Goal: Information Seeking & Learning: Learn about a topic

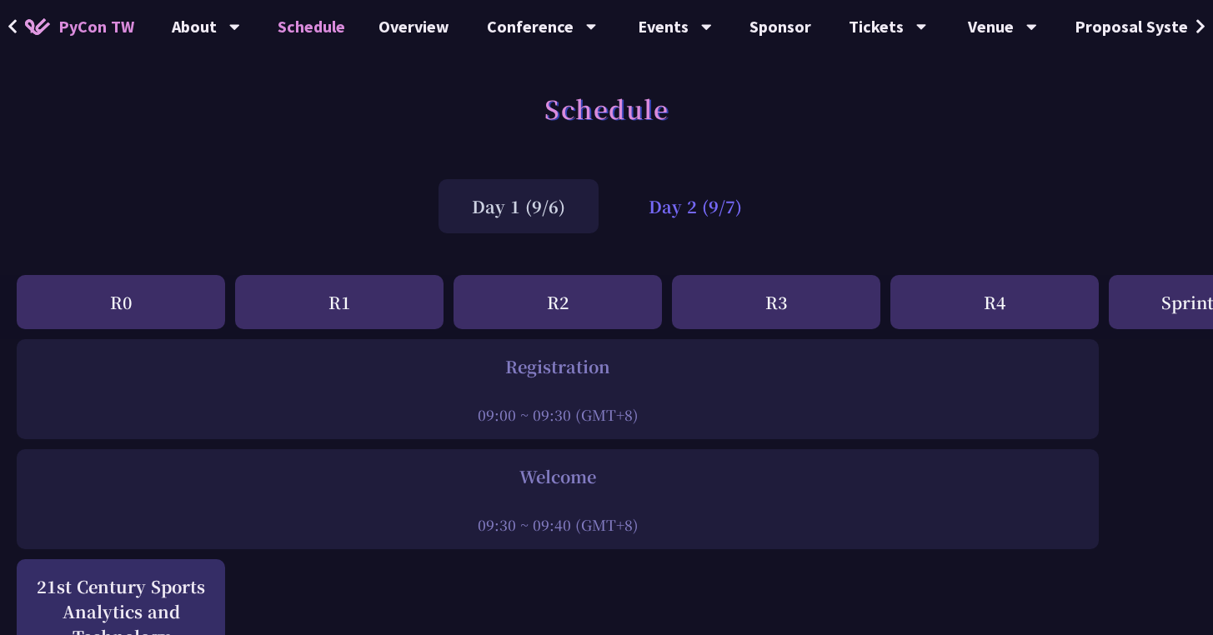
click at [680, 208] on div "Day 2 (9/7)" at bounding box center [695, 206] width 160 height 54
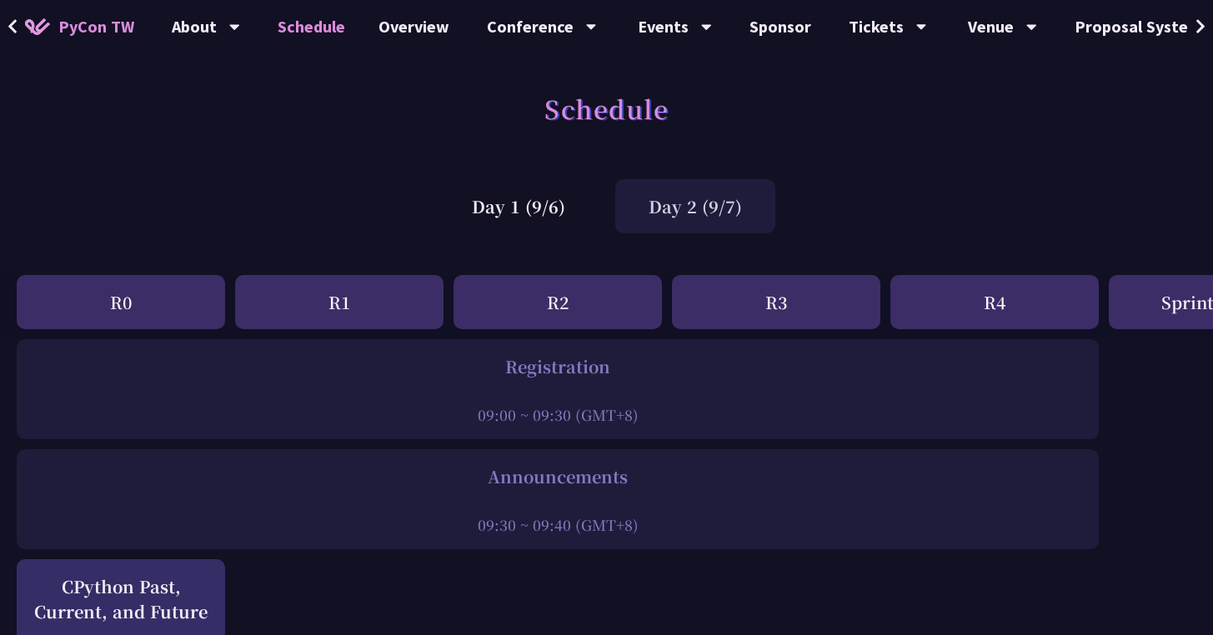
click at [679, 207] on div "Day 2 (9/7)" at bounding box center [695, 206] width 160 height 54
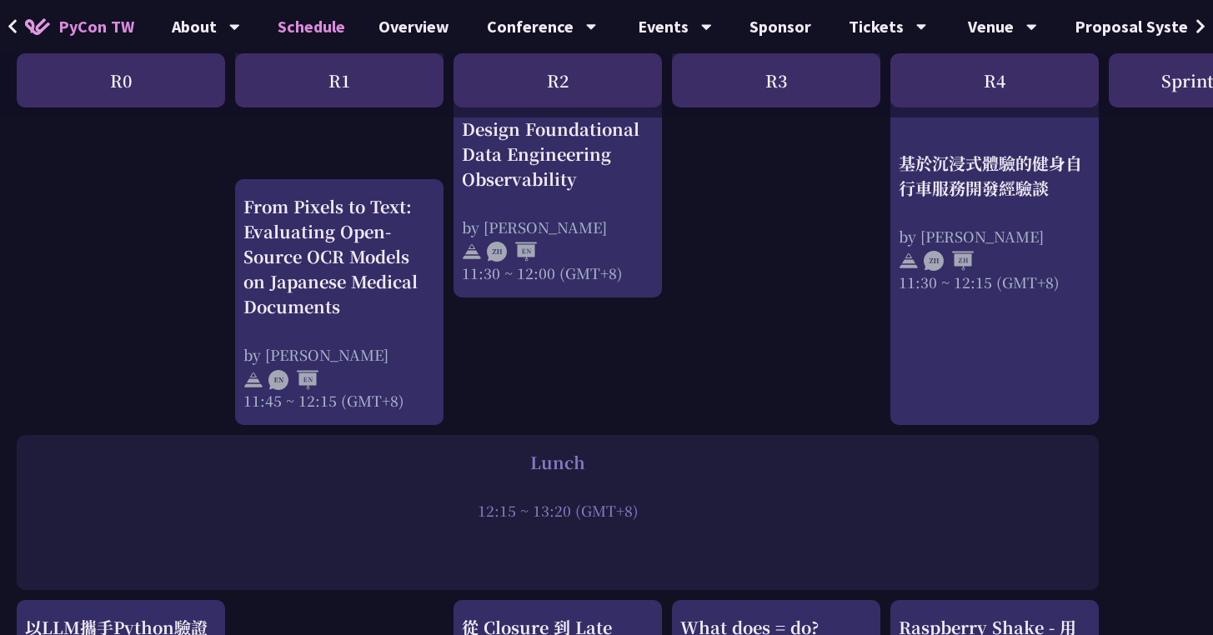
scroll to position [948, 0]
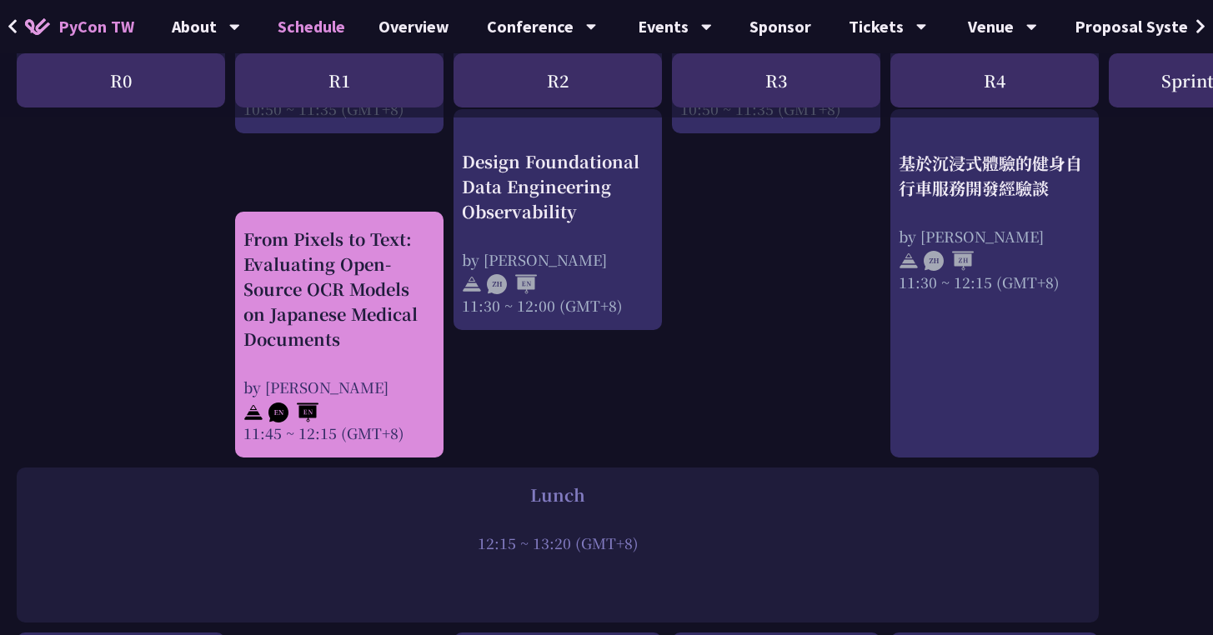
click at [378, 286] on div "From Pixels to Text: Evaluating Open-Source OCR Models on Japanese Medical Docu…" at bounding box center [339, 289] width 192 height 125
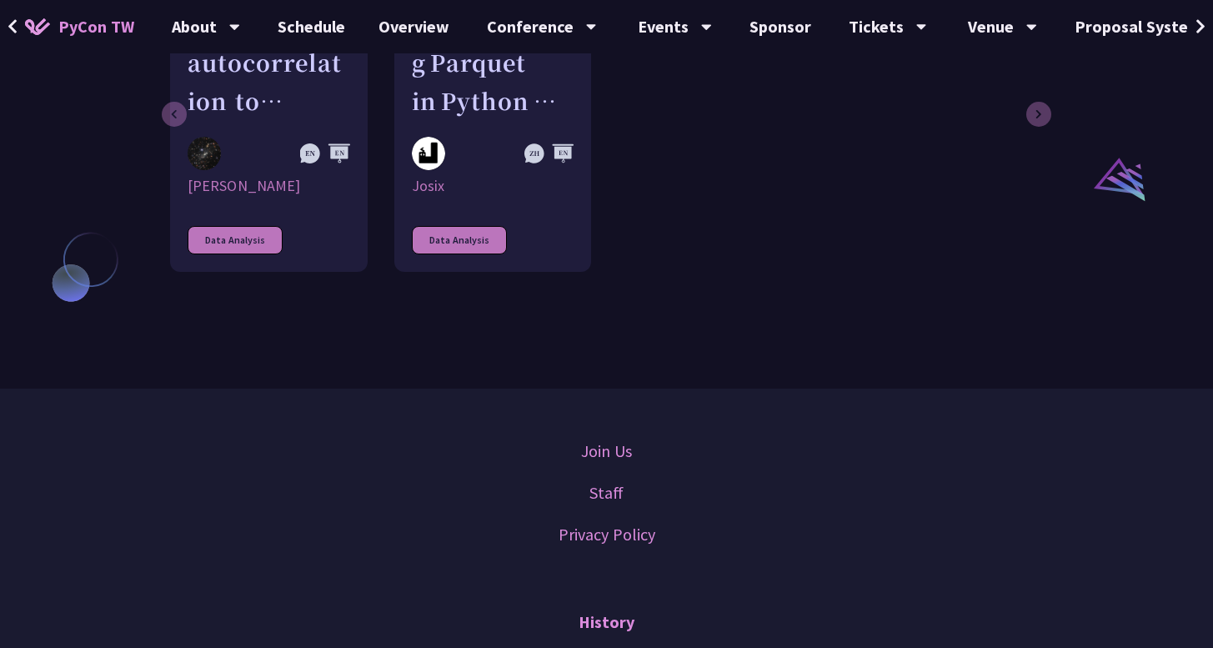
scroll to position [1218, 0]
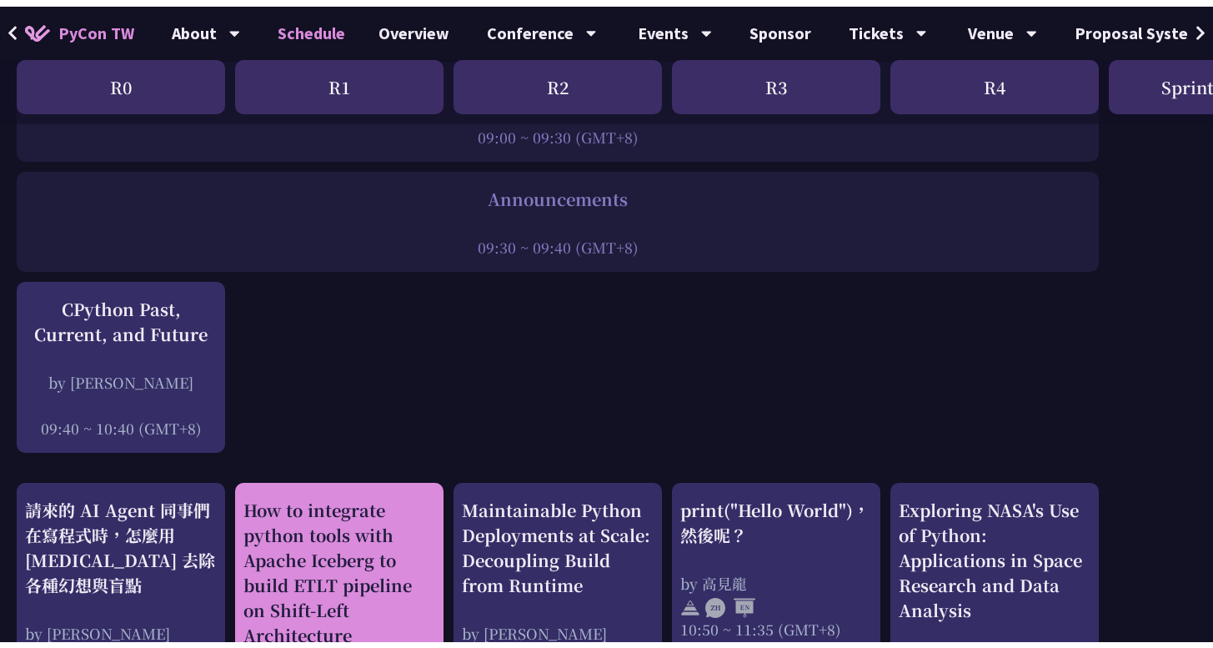
scroll to position [285, 0]
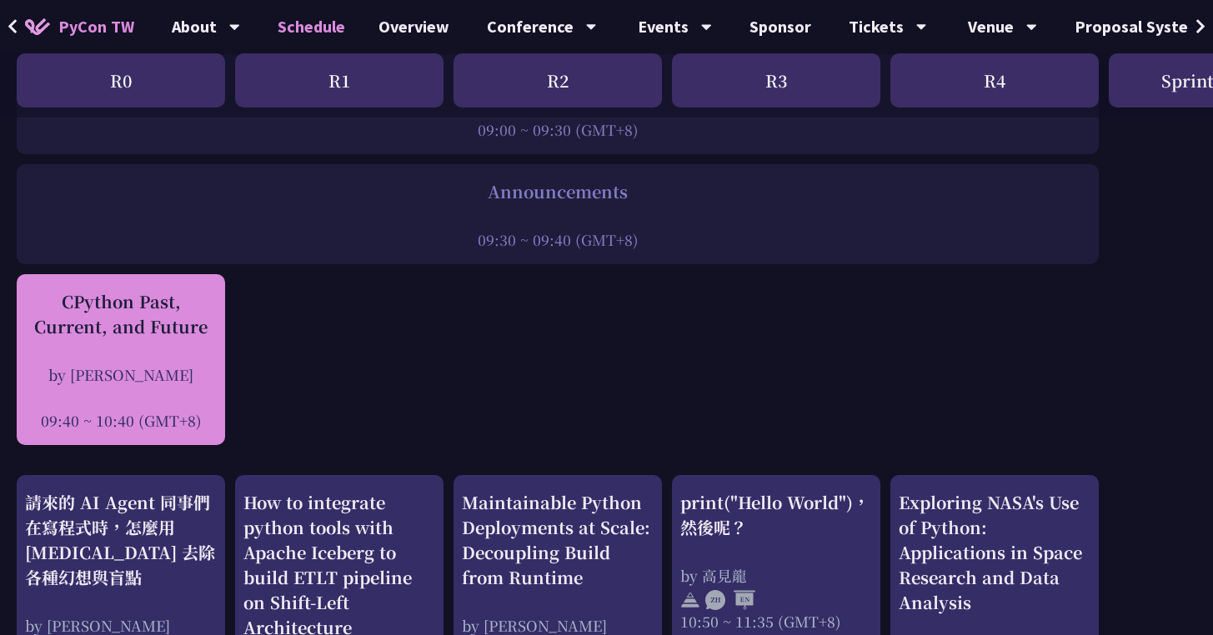
click at [130, 384] on div "by Donghee Na" at bounding box center [121, 374] width 192 height 21
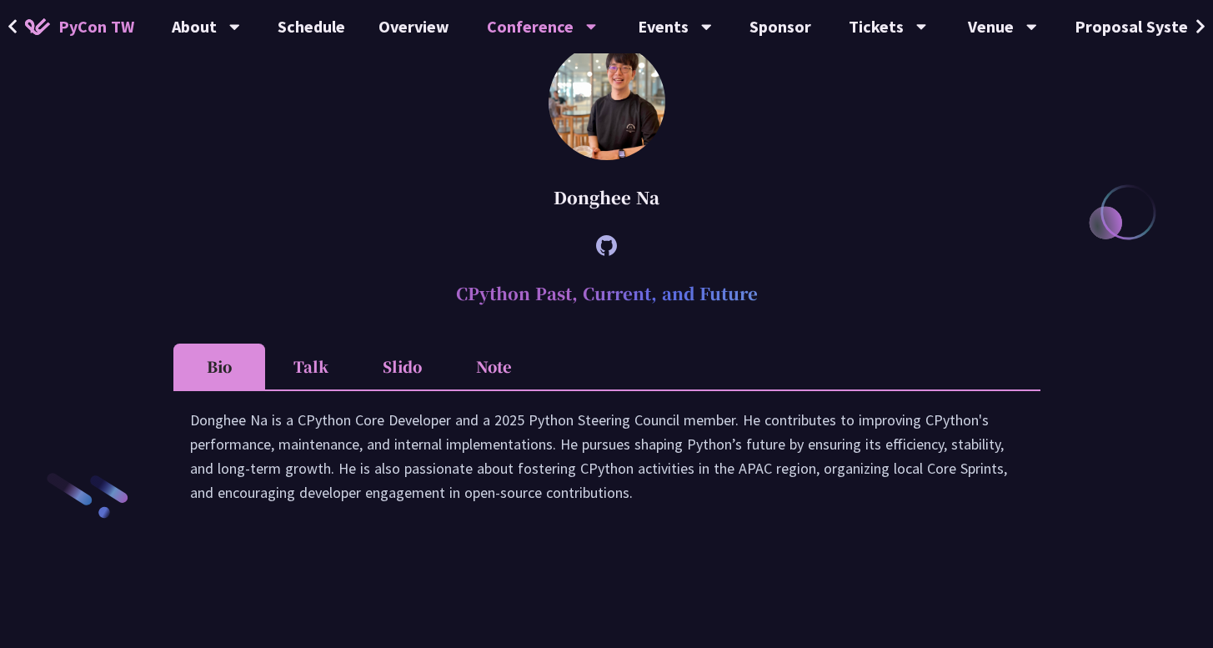
scroll to position [2256, 0]
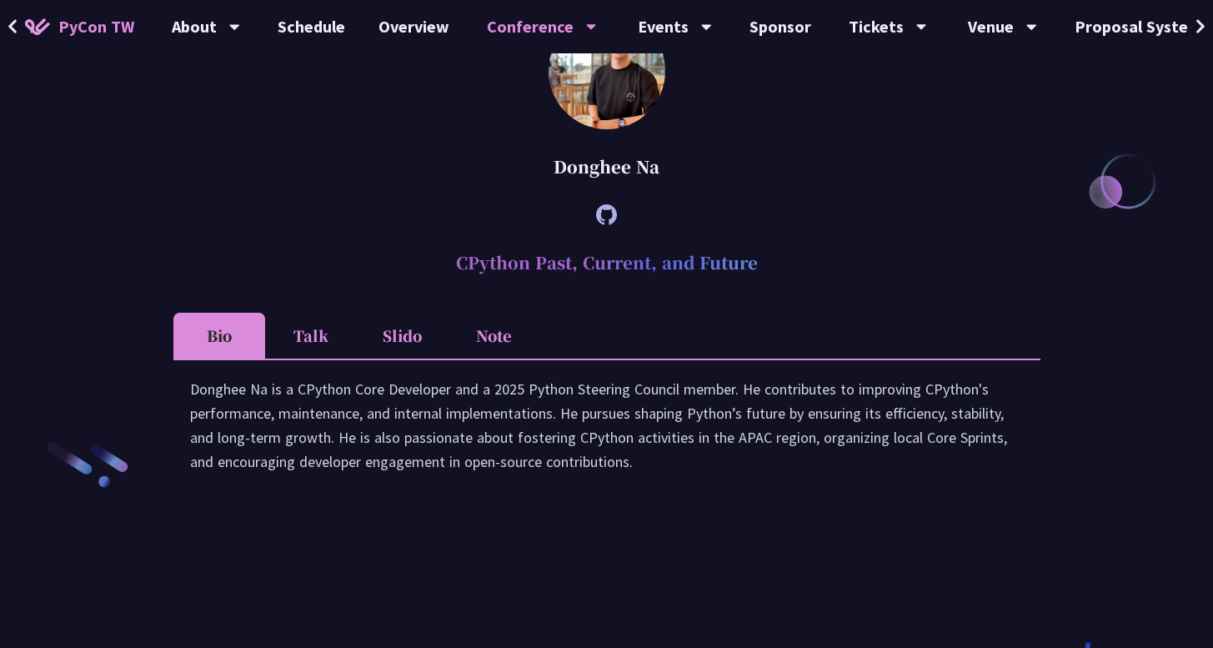
click at [603, 225] on icon at bounding box center [606, 214] width 21 height 21
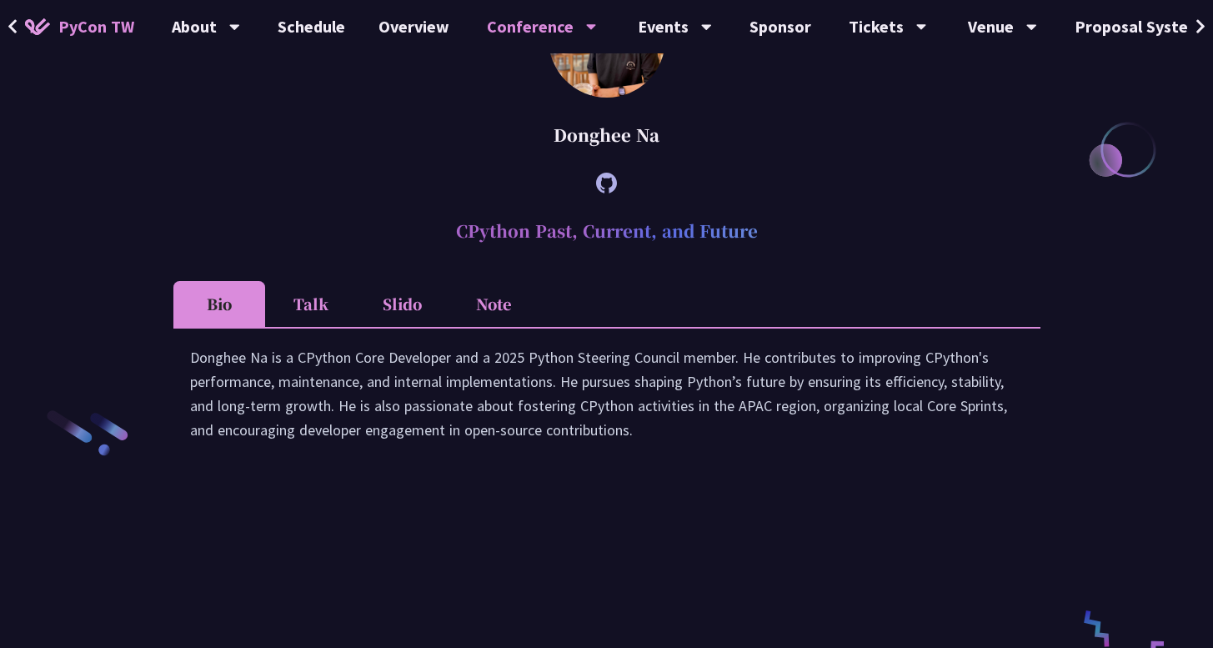
scroll to position [2288, 0]
click at [613, 193] on icon at bounding box center [606, 183] width 21 height 21
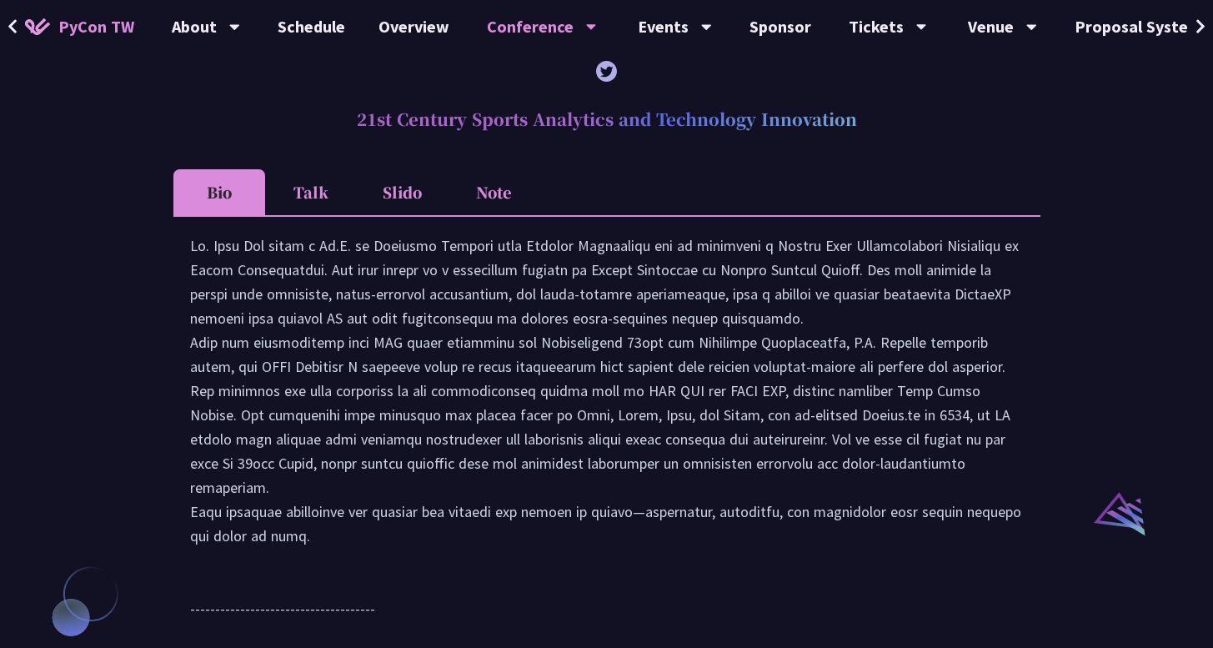
scroll to position [1290, 0]
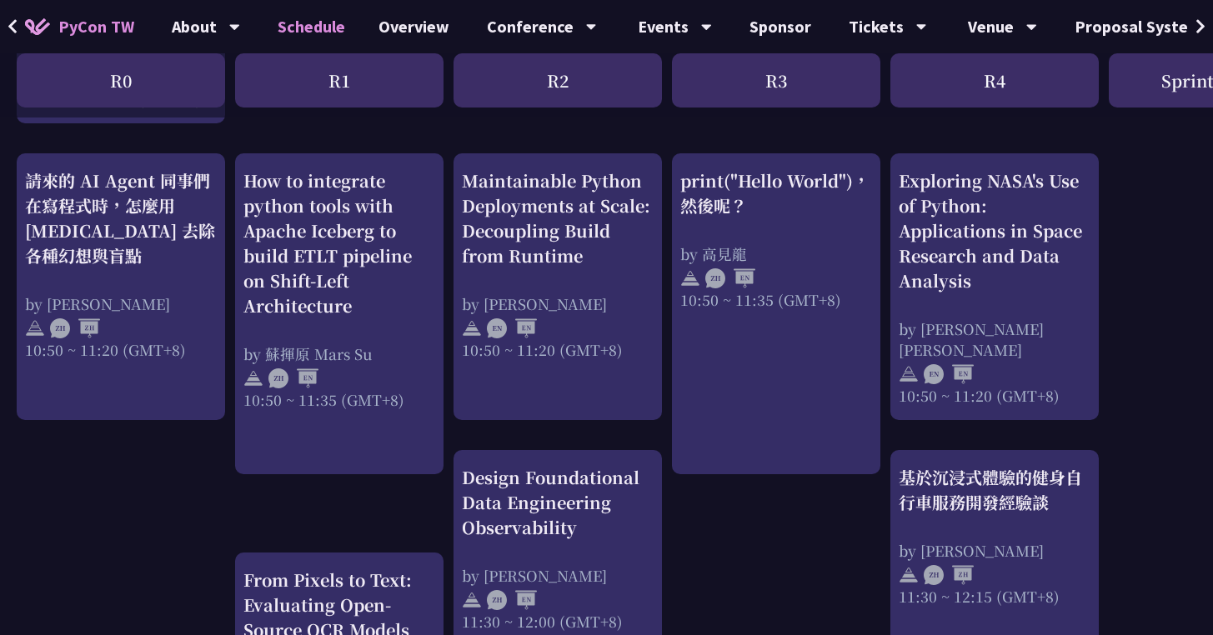
scroll to position [608, 0]
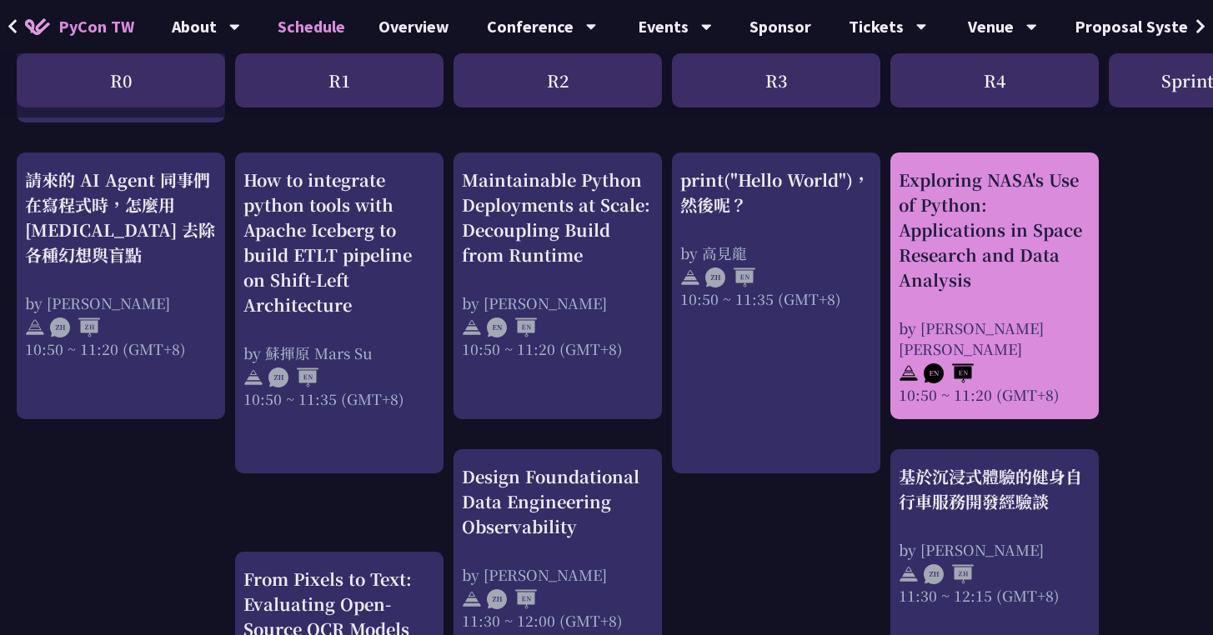
click at [988, 324] on div "by Sharmaigne Angelie Mabano" at bounding box center [995, 339] width 192 height 42
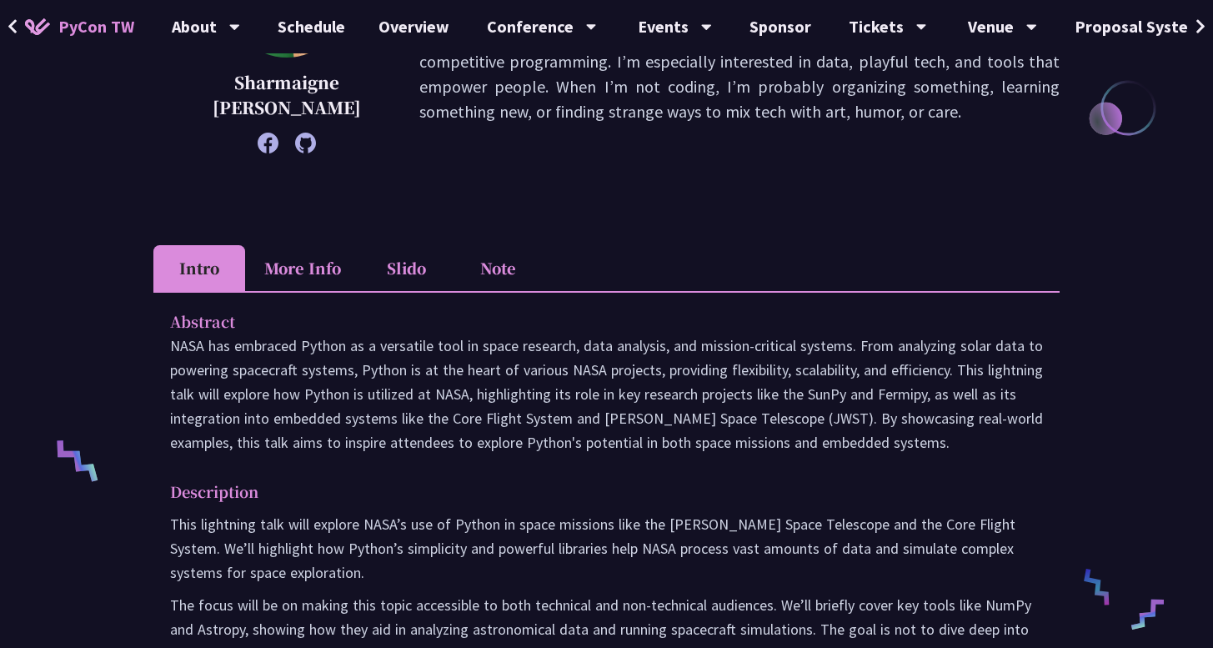
scroll to position [399, 0]
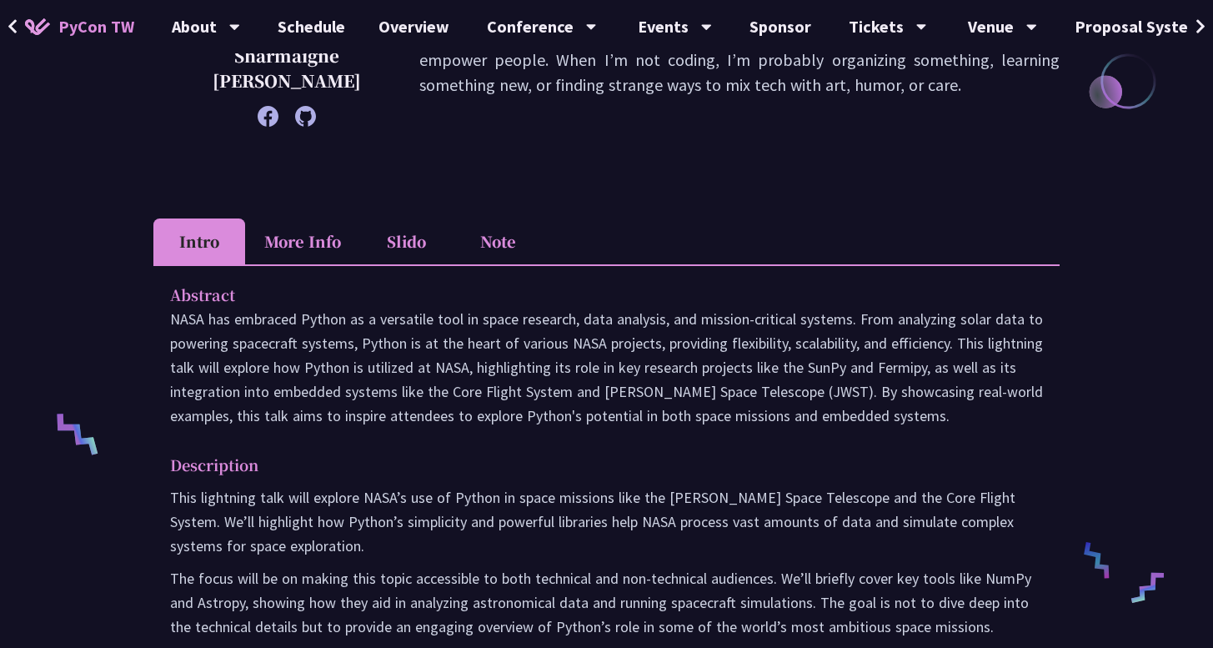
click at [301, 116] on icon at bounding box center [305, 116] width 21 height 21
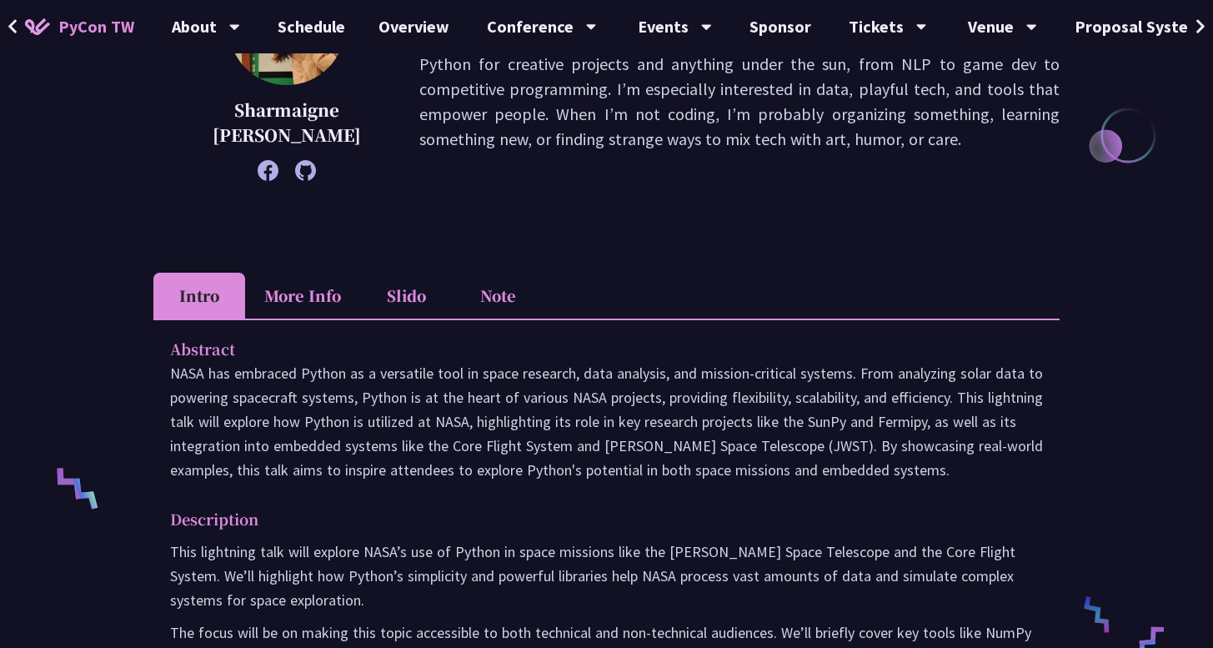
scroll to position [213, 0]
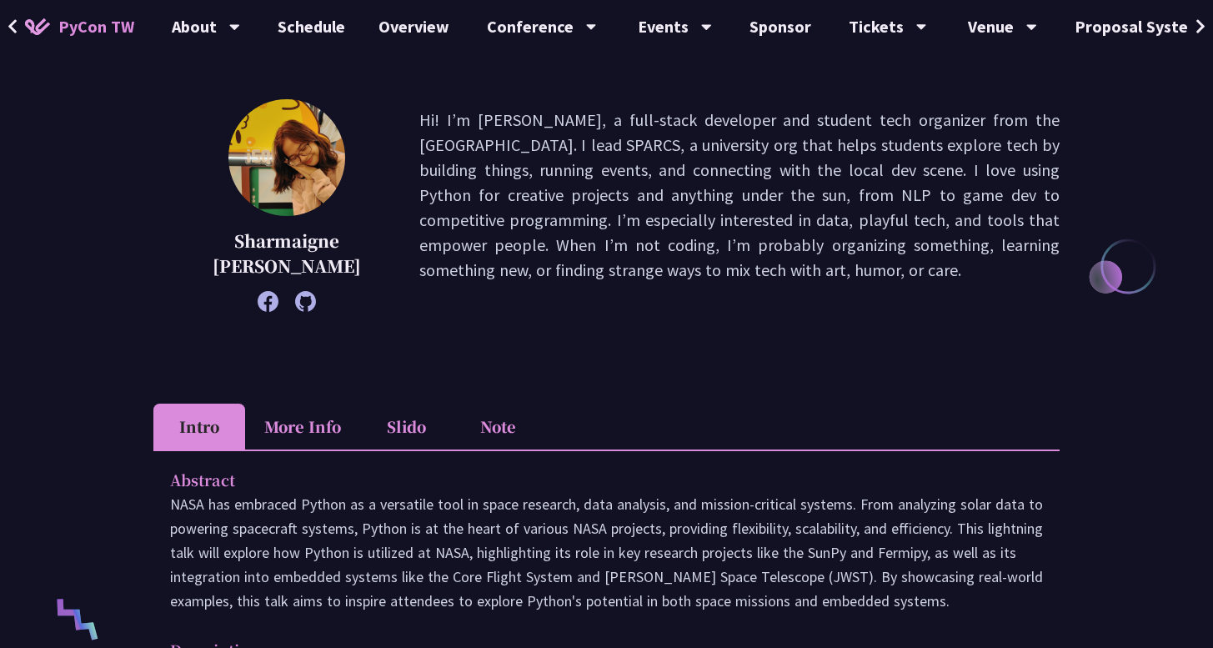
click at [309, 422] on li "More Info" at bounding box center [302, 427] width 115 height 46
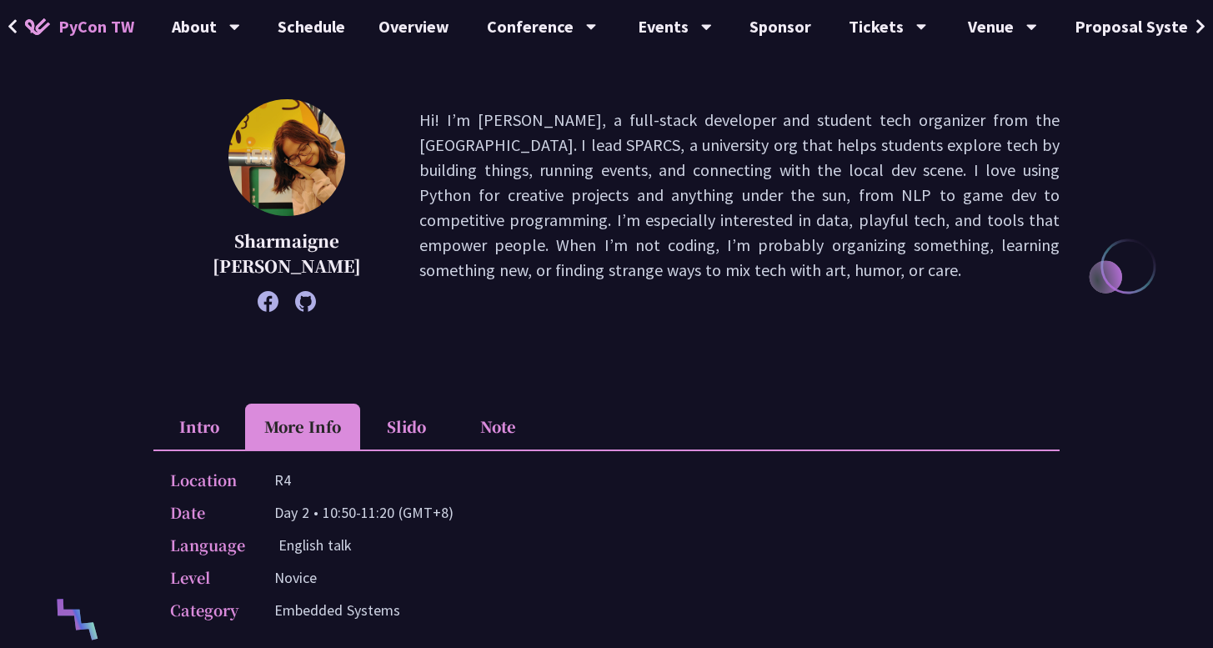
scroll to position [268, 0]
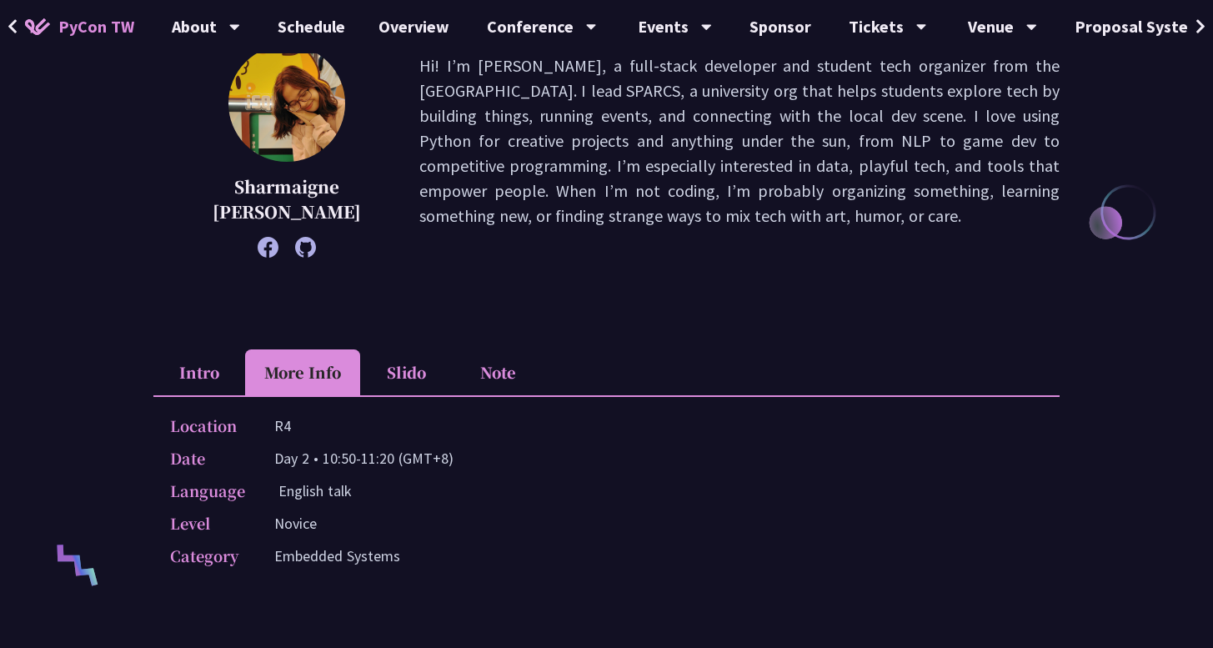
click at [392, 360] on li "Slido" at bounding box center [406, 372] width 92 height 46
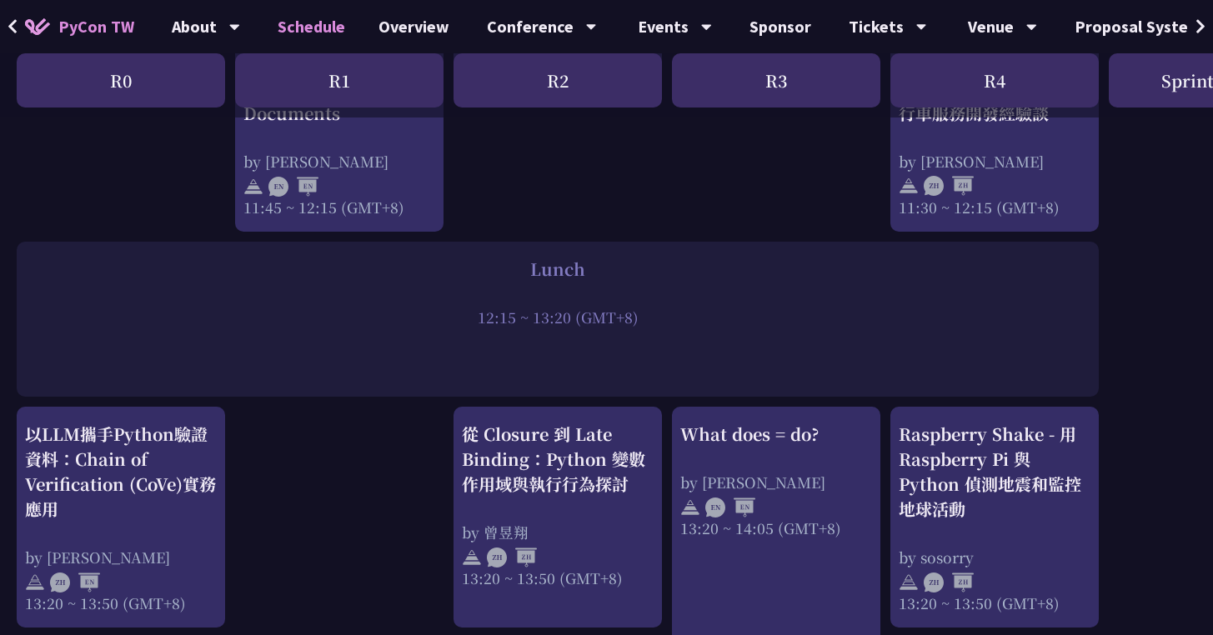
scroll to position [1427, 0]
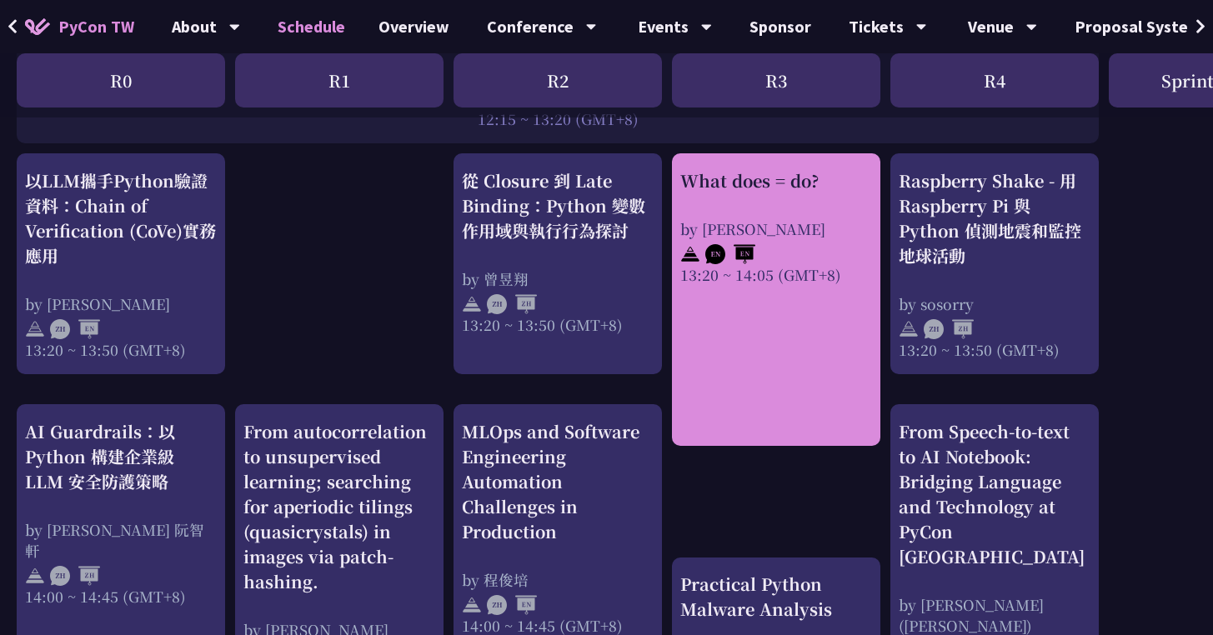
click at [711, 317] on link "What does = do? by Reuven M. Lerner 13:20 ~ 14:05 (GMT+8)" at bounding box center [776, 299] width 192 height 263
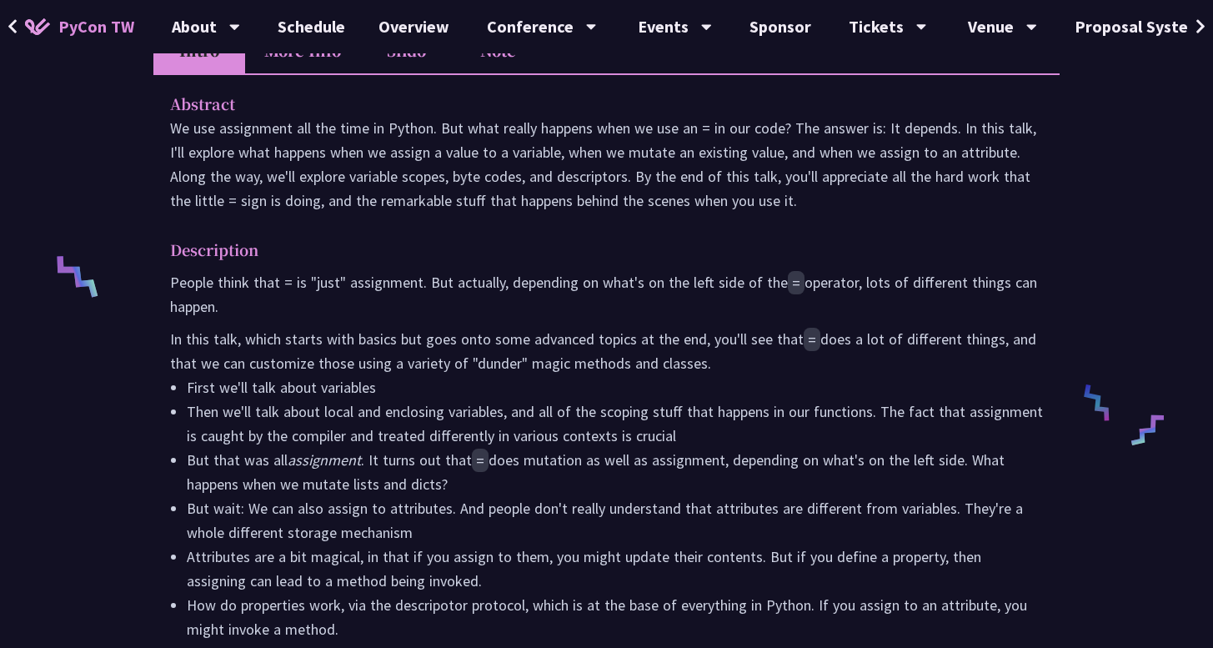
scroll to position [1083, 0]
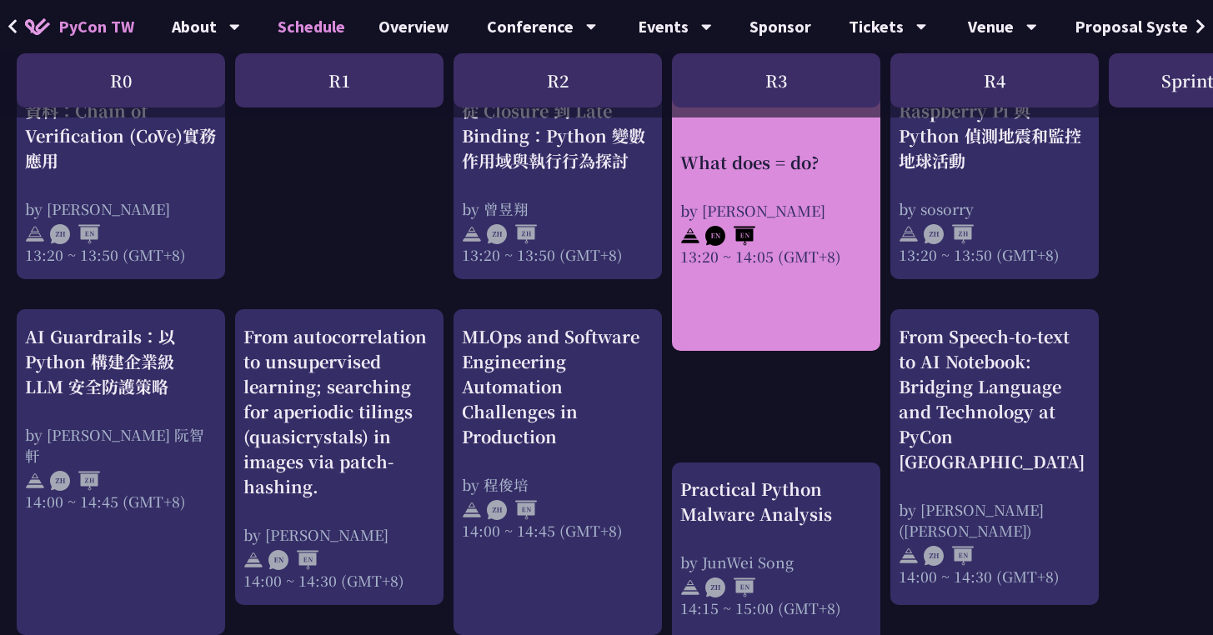
scroll to position [1530, 0]
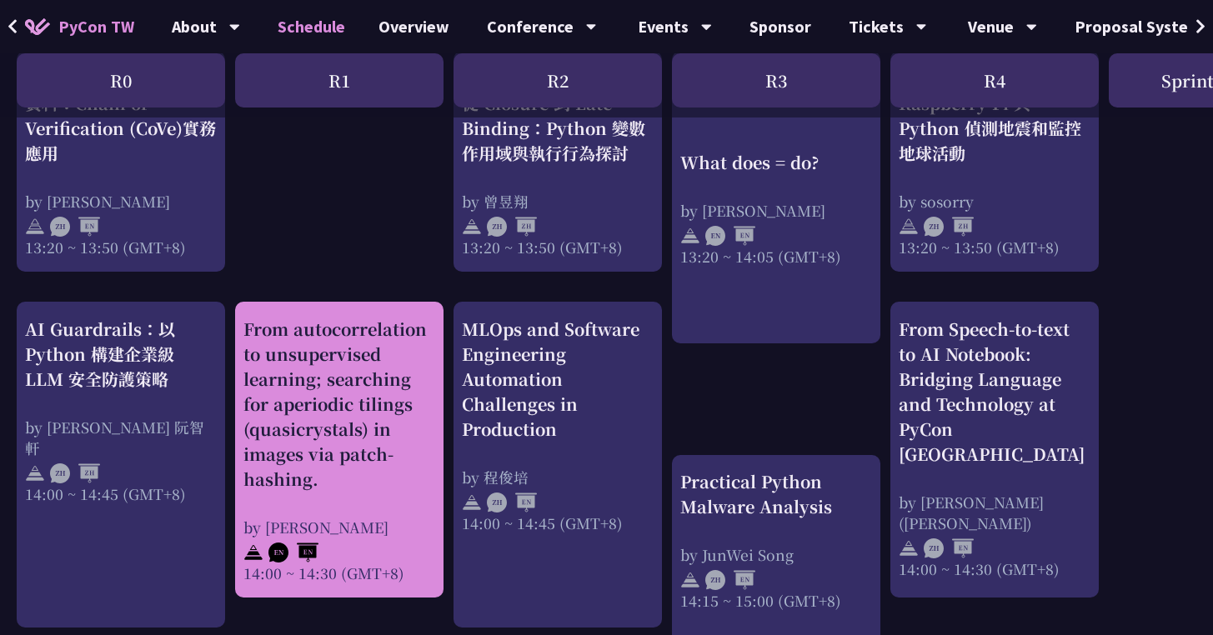
click at [416, 403] on div "From autocorrelation to unsupervised learning; searching for aperiodic tilings …" at bounding box center [339, 404] width 192 height 175
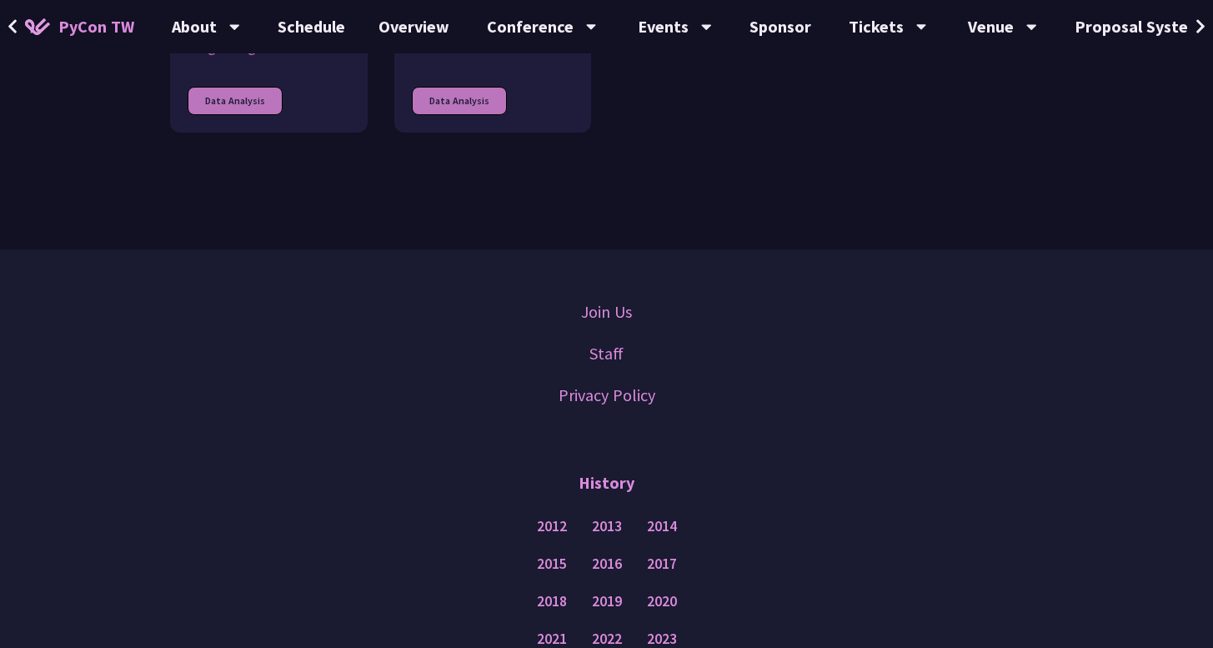
scroll to position [1272, 0]
